Goal: Check status: Check status

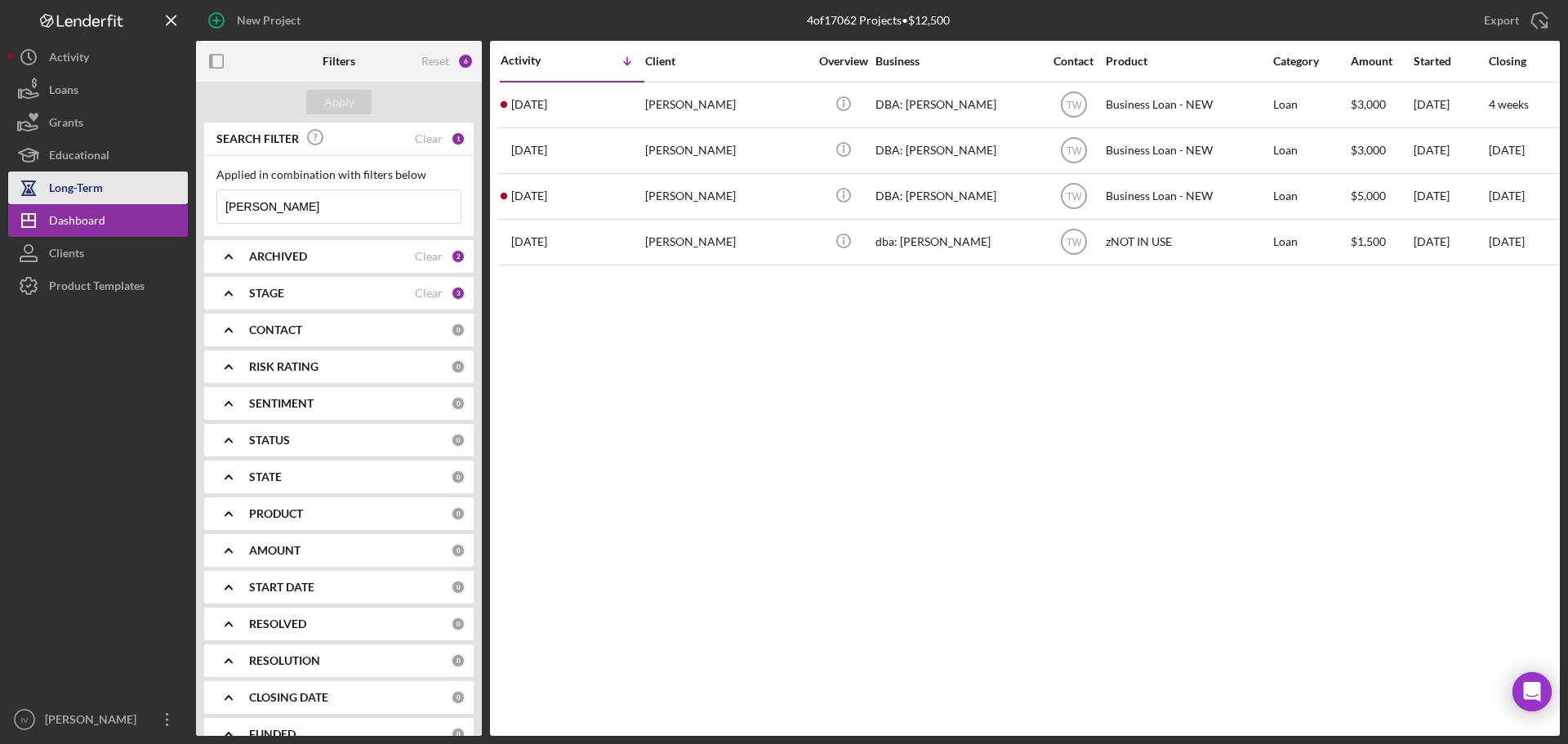
drag, startPoint x: 319, startPoint y: 209, endPoint x: 112, endPoint y: 197, distance: 207.3
click at [119, 197] on div "New Project 4 of 17062 Projects • $12,500 [PERSON_NAME] Export Icon/Export Filt…" at bounding box center [784, 368] width 1552 height 736
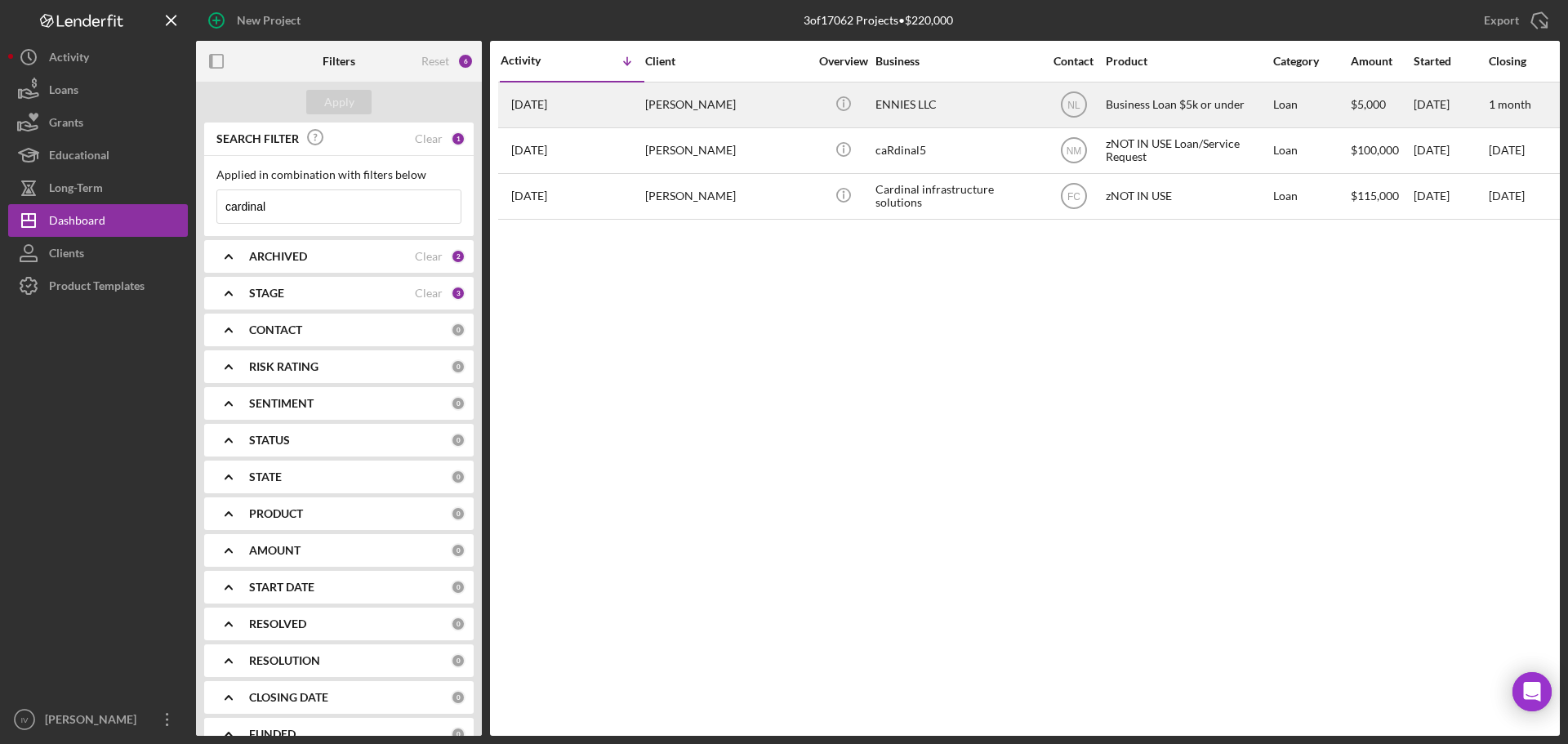
type input "cardinal"
click at [735, 106] on div "[PERSON_NAME]" at bounding box center [727, 105] width 163 height 44
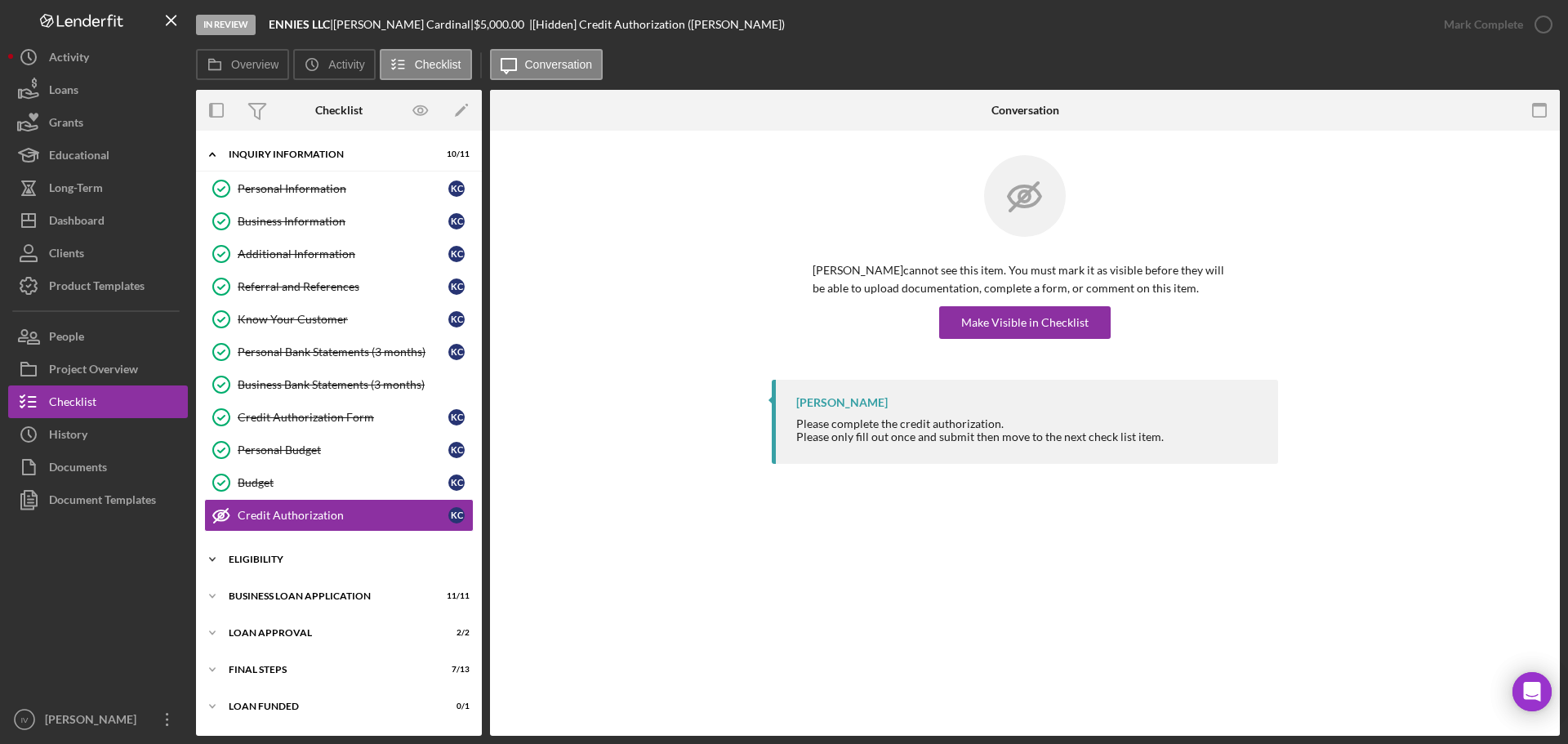
click at [259, 561] on div "Eligibility" at bounding box center [345, 560] width 233 height 10
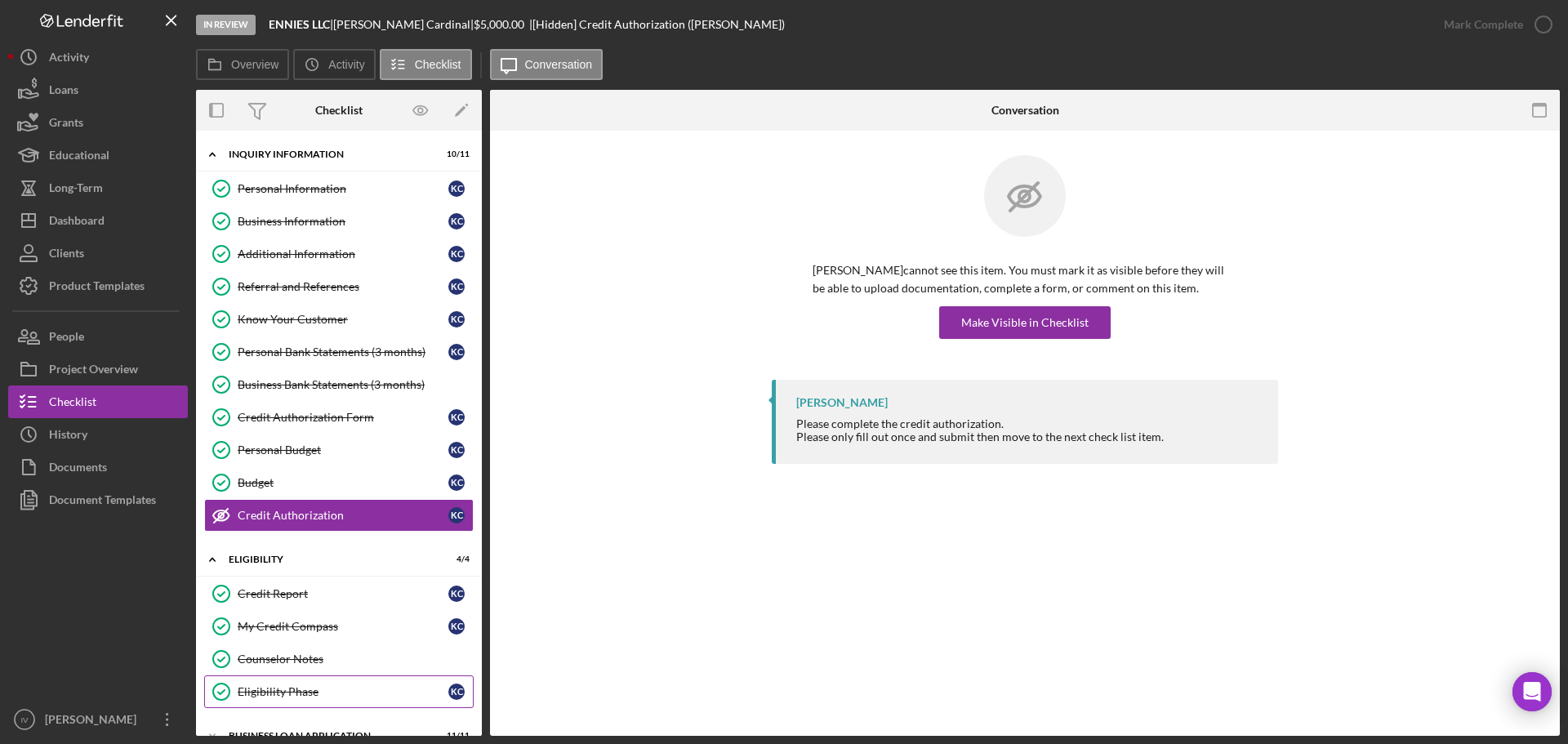
scroll to position [135, 0]
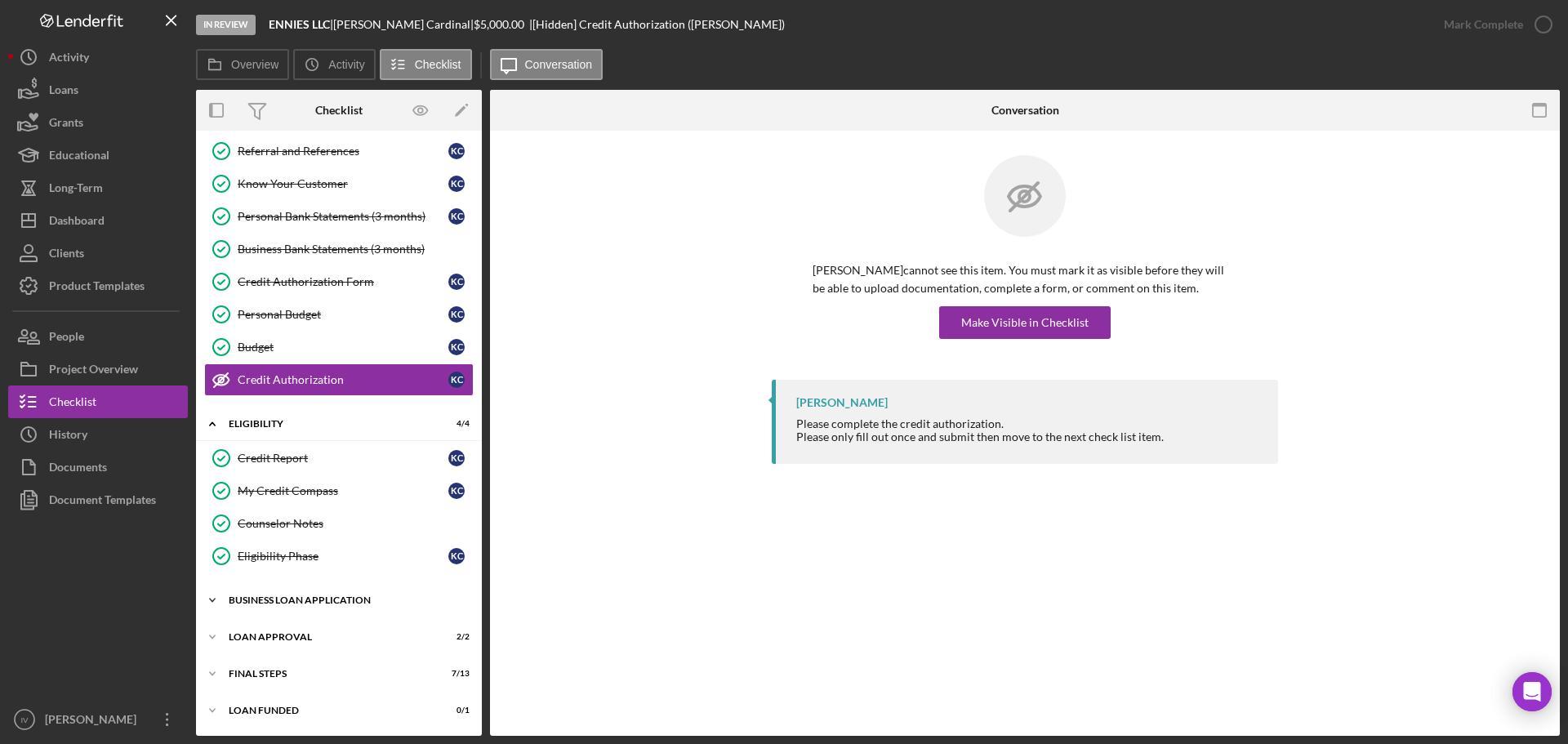
click at [279, 604] on div "BUSINESS LOAN APPLICATION" at bounding box center [345, 601] width 233 height 10
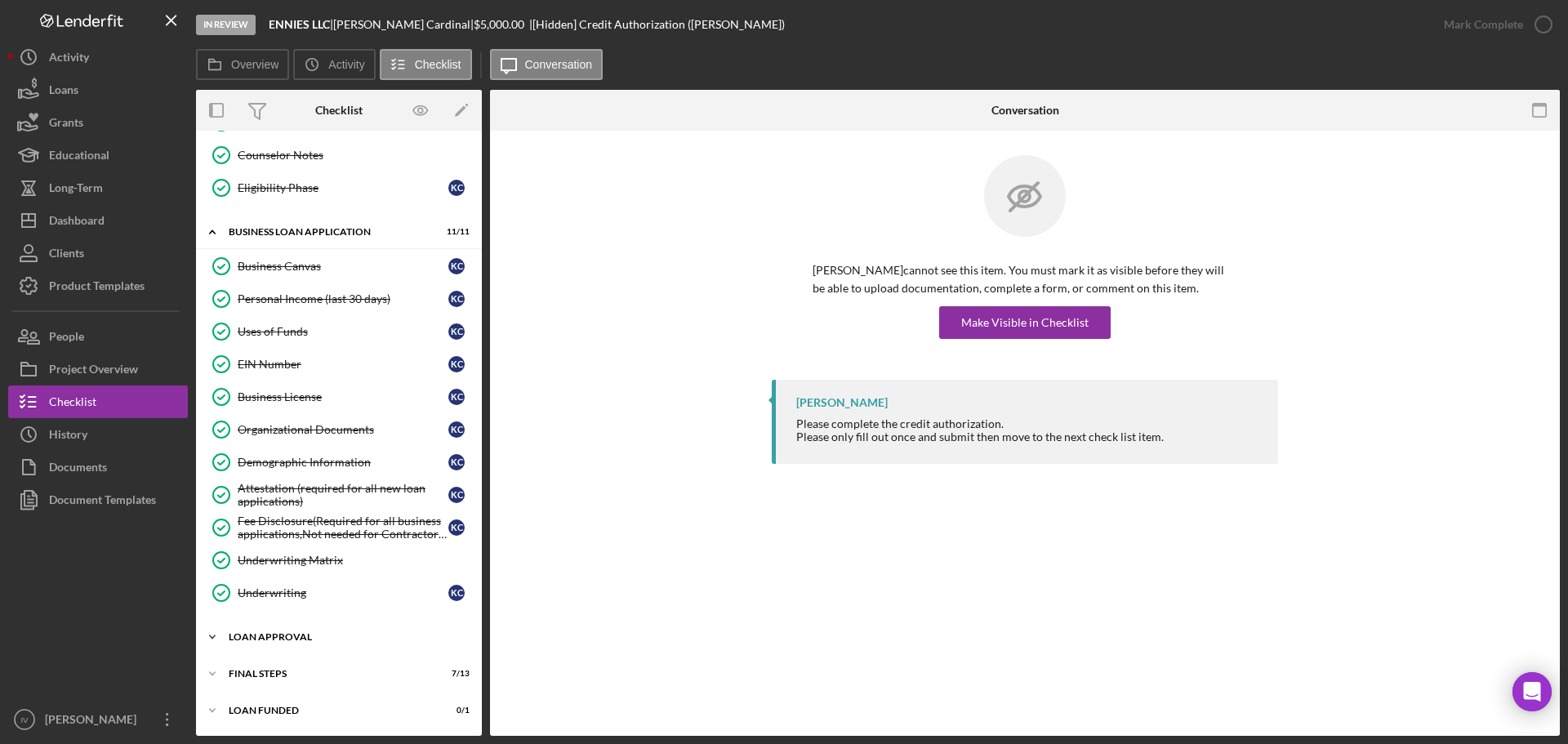
click at [283, 635] on div "Loan Approval" at bounding box center [345, 638] width 233 height 10
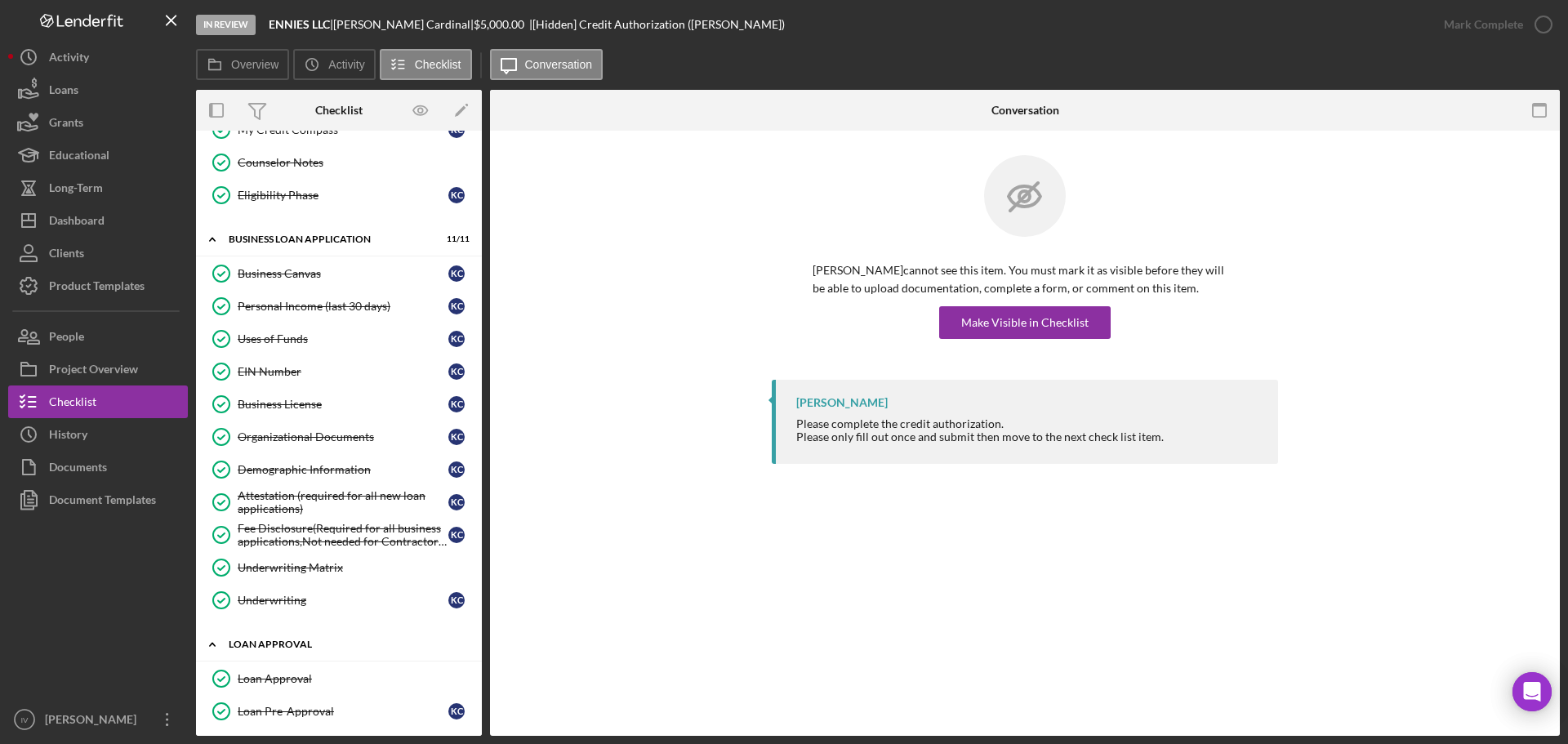
scroll to position [579, 0]
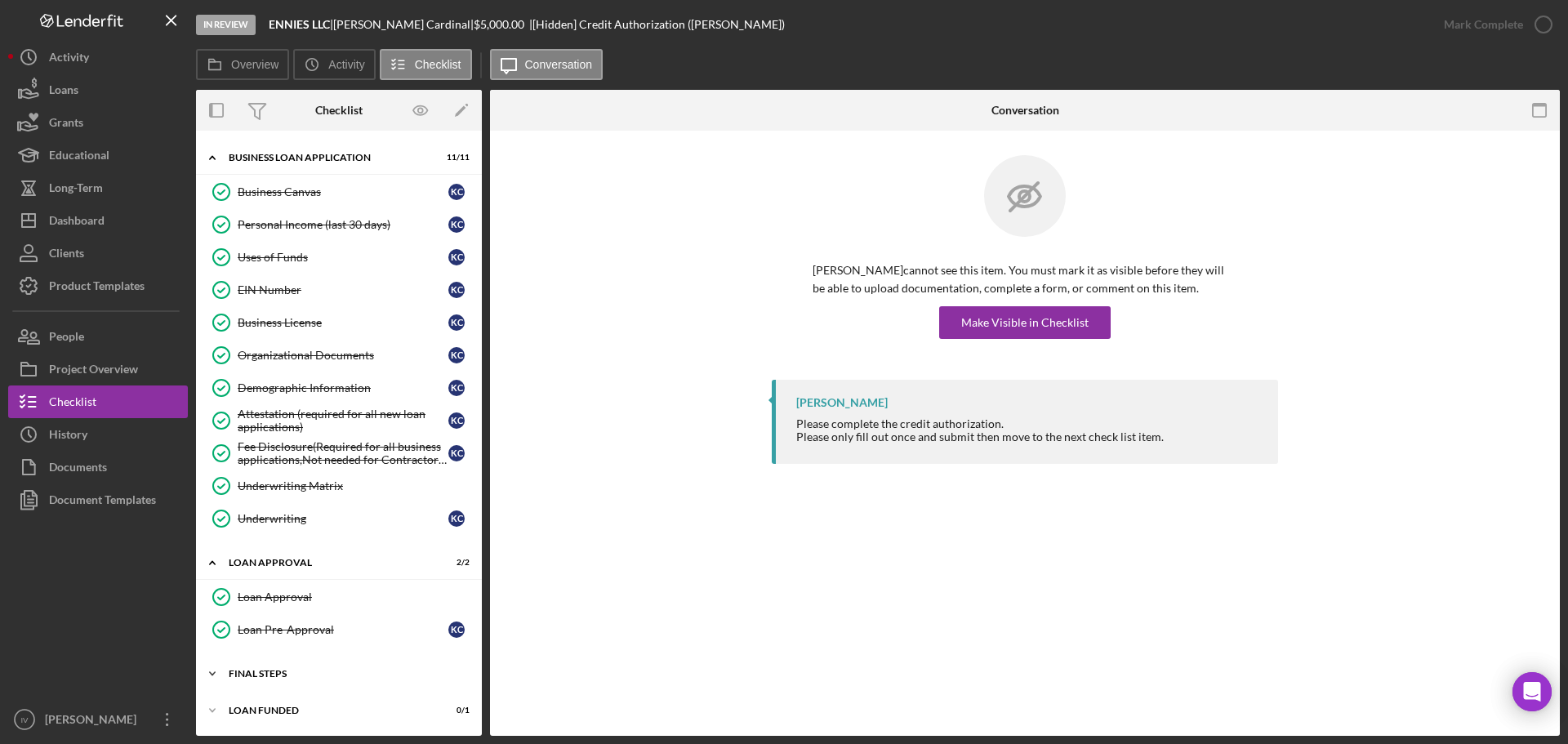
click at [274, 676] on div "Final Steps" at bounding box center [345, 674] width 233 height 10
